Goal: Go to known website: Access a specific website the user already knows

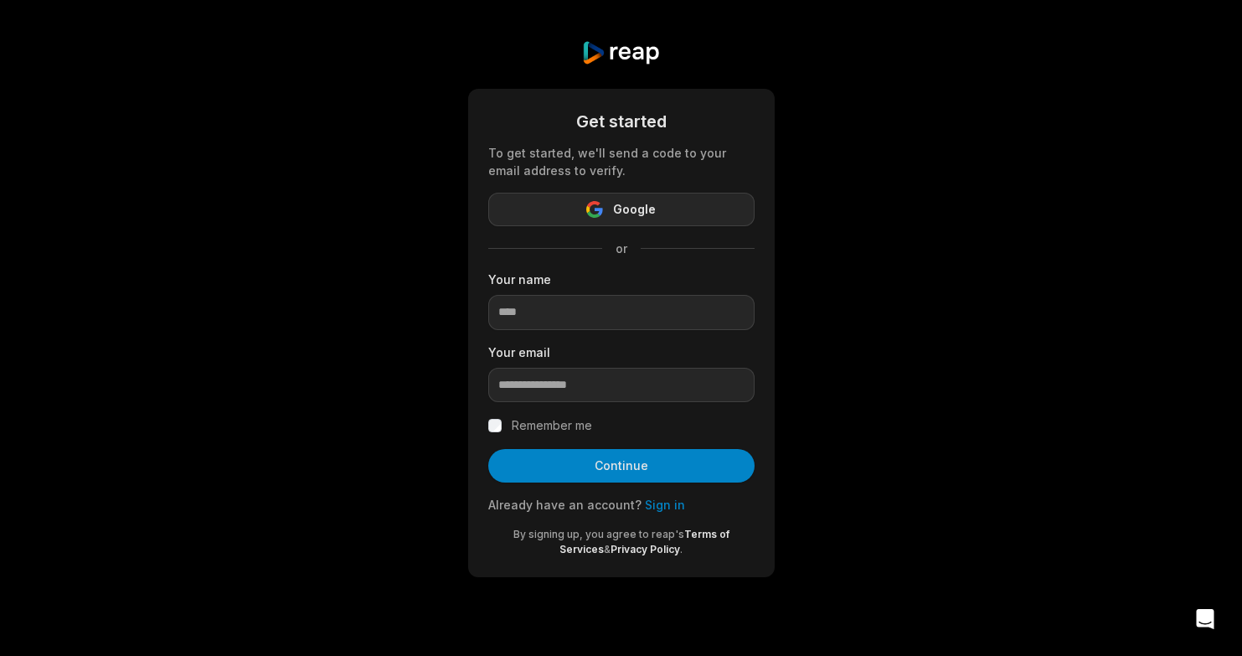
click at [664, 212] on button "Google" at bounding box center [621, 210] width 266 height 34
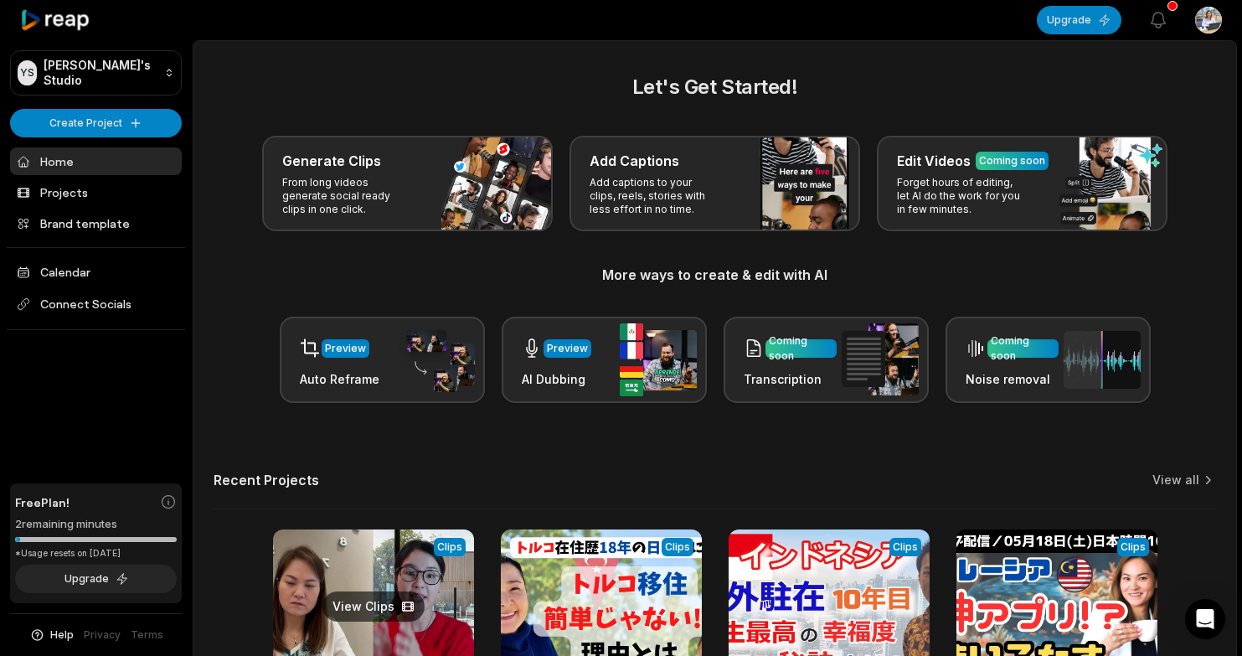
click at [391, 580] on link at bounding box center [373, 638] width 201 height 219
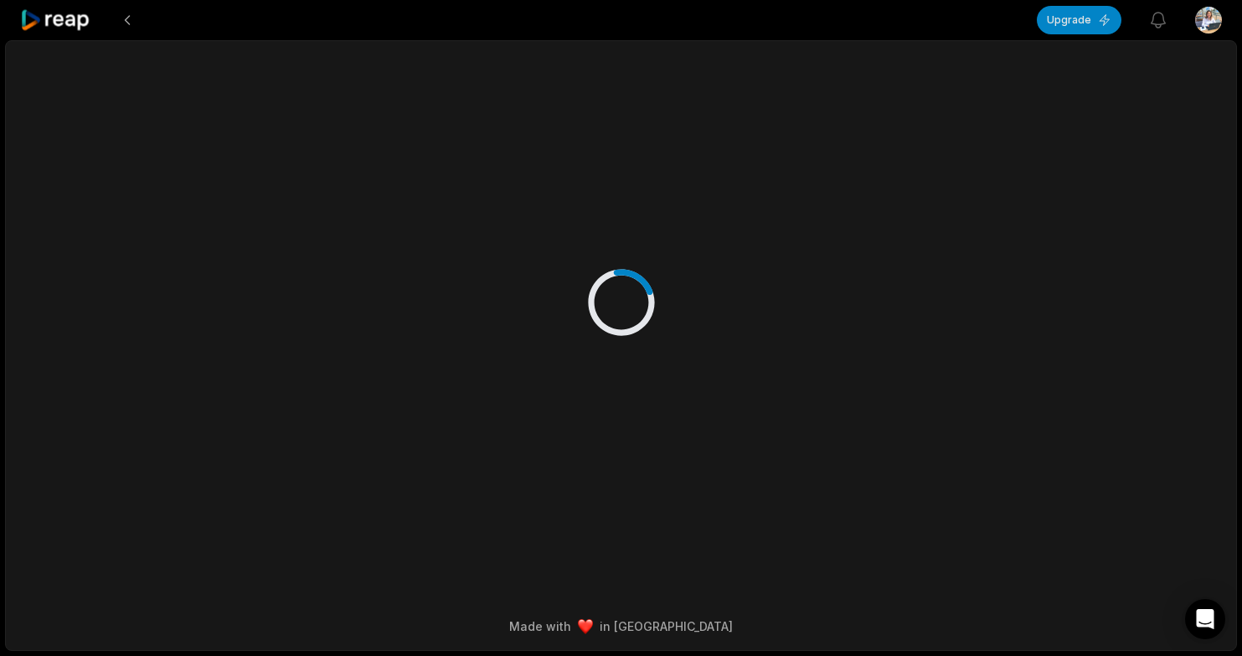
click at [371, 606] on footer "Made with in [GEOGRAPHIC_DATA]" at bounding box center [621, 626] width 1231 height 48
